Goal: Find specific page/section: Find specific page/section

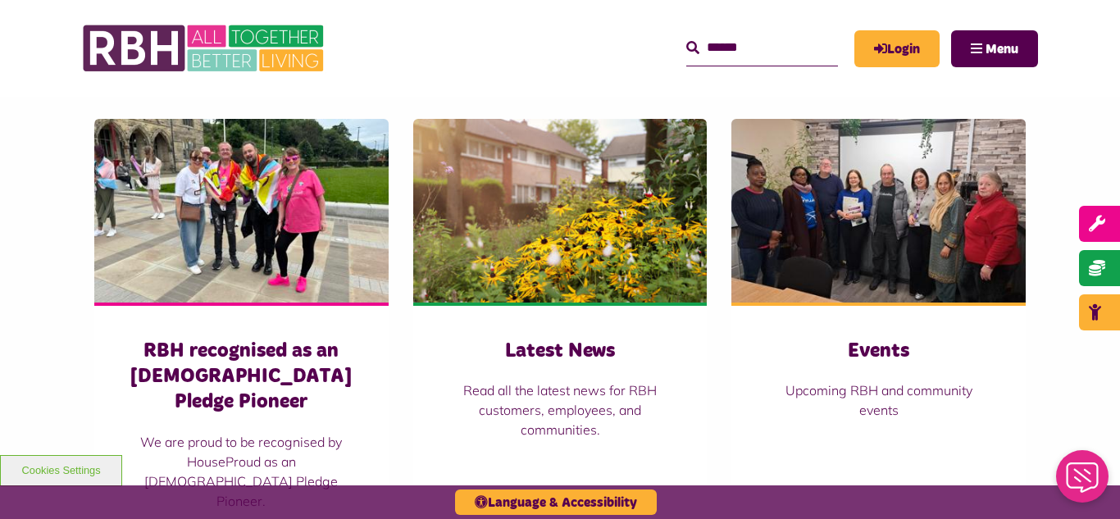
scroll to position [1115, 0]
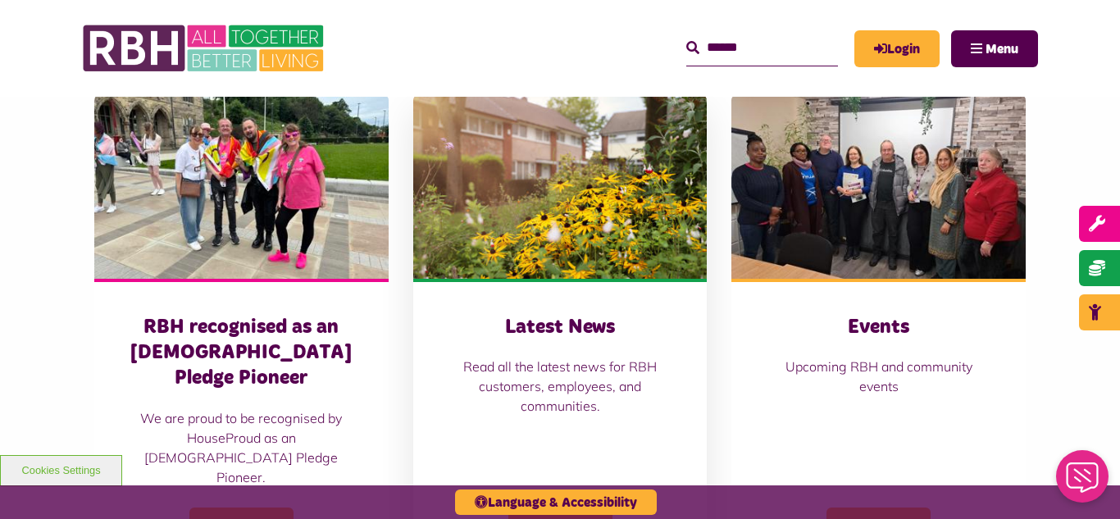
click at [549, 223] on img at bounding box center [560, 187] width 294 height 184
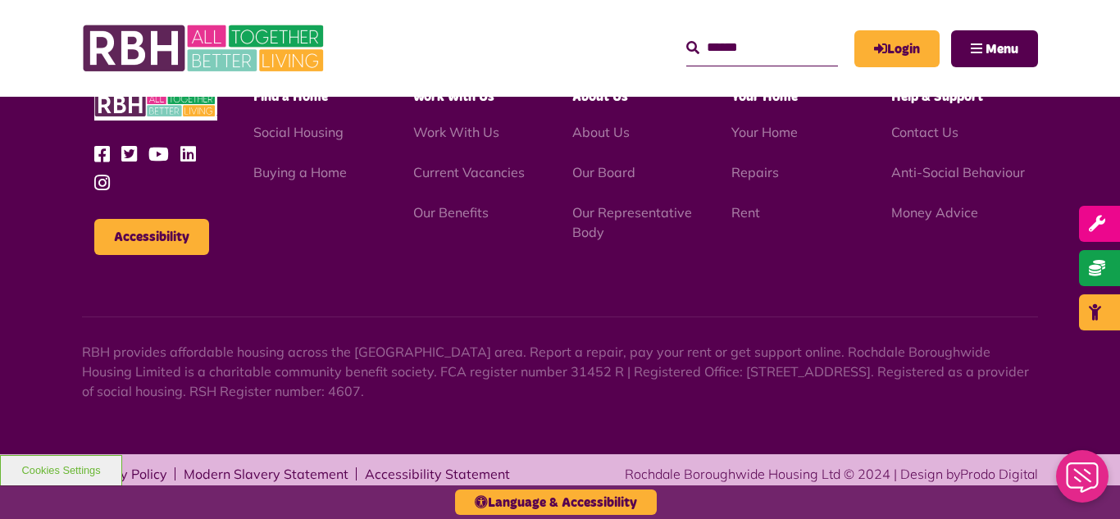
scroll to position [1785, 0]
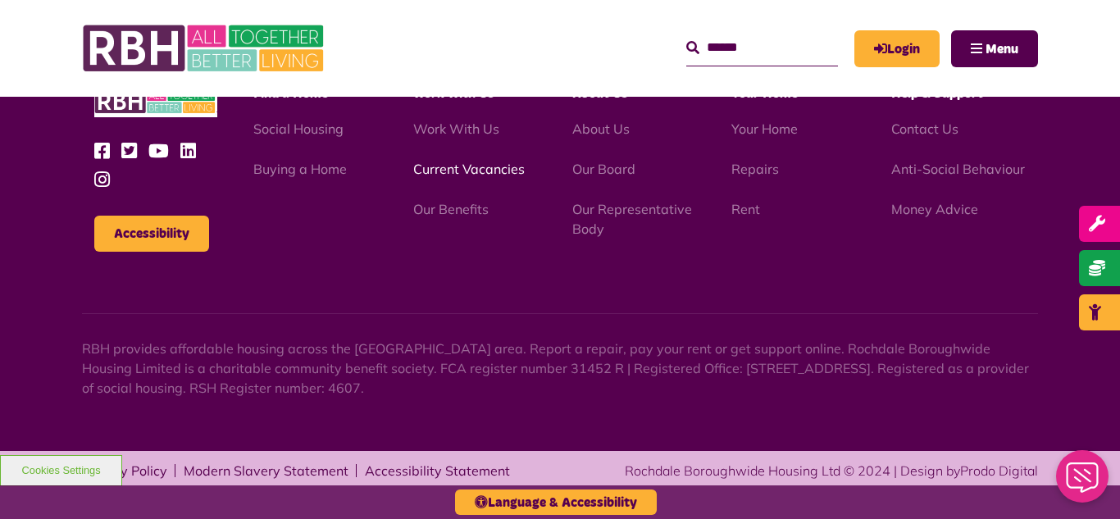
click at [453, 171] on link "Current Vacancies" at bounding box center [469, 169] width 112 height 16
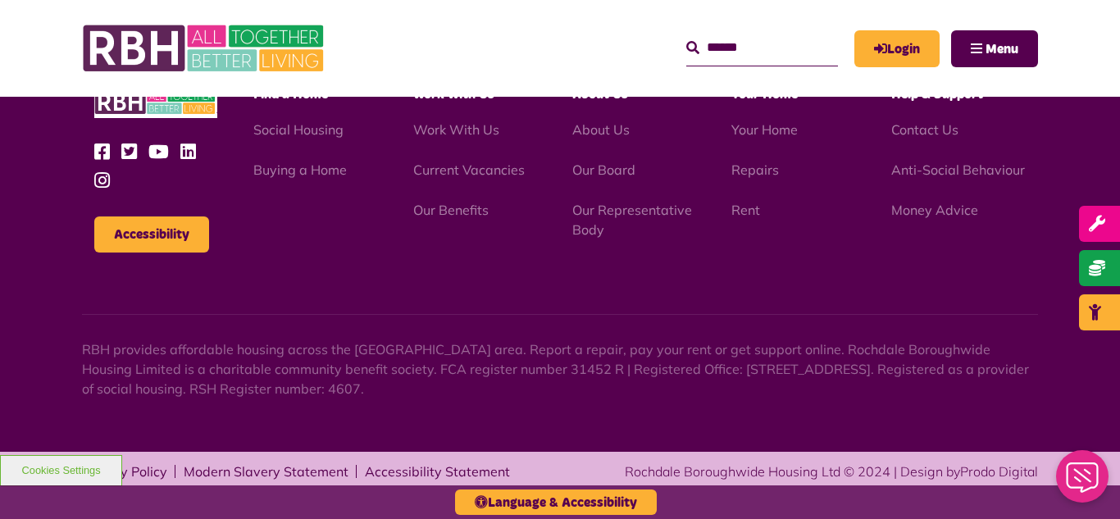
scroll to position [1927, 0]
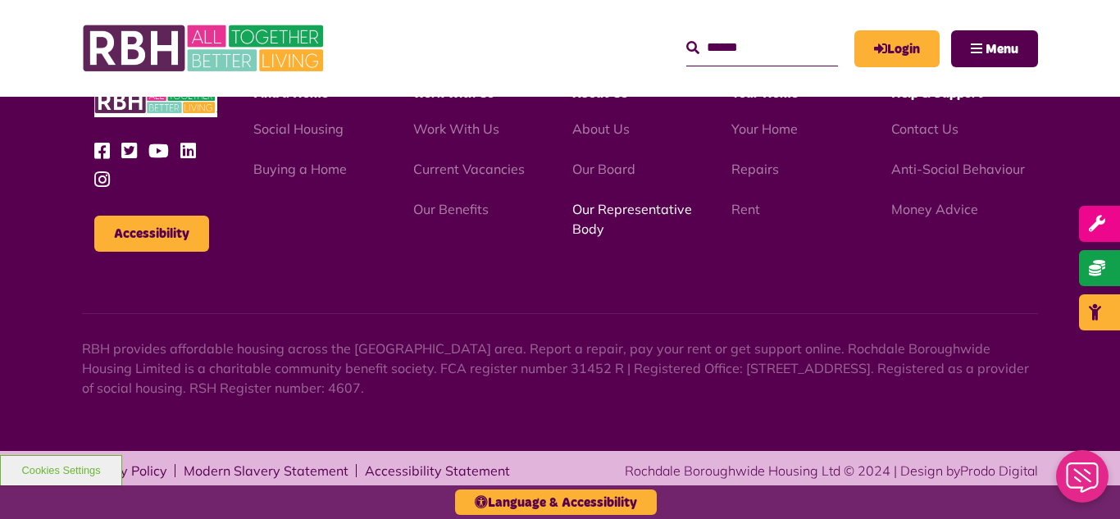
click at [626, 213] on link "Our Representative Body" at bounding box center [632, 219] width 120 height 36
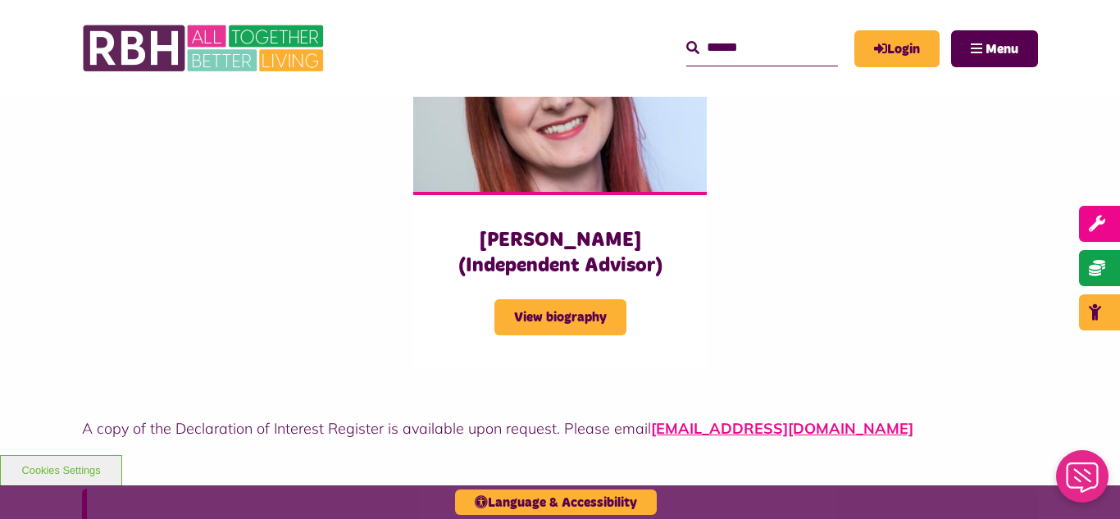
scroll to position [4198, 0]
